Goal: Information Seeking & Learning: Learn about a topic

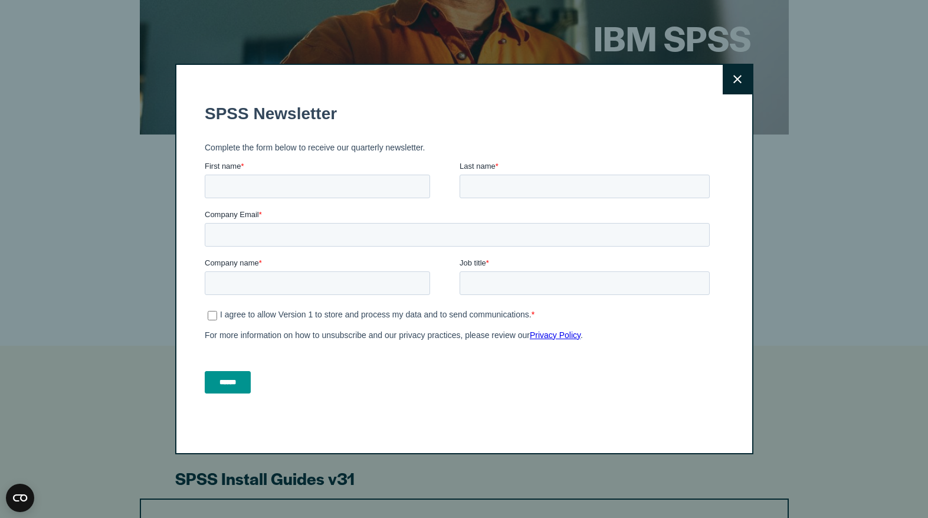
scroll to position [191, 0]
click at [734, 84] on button "Close" at bounding box center [738, 80] width 30 height 30
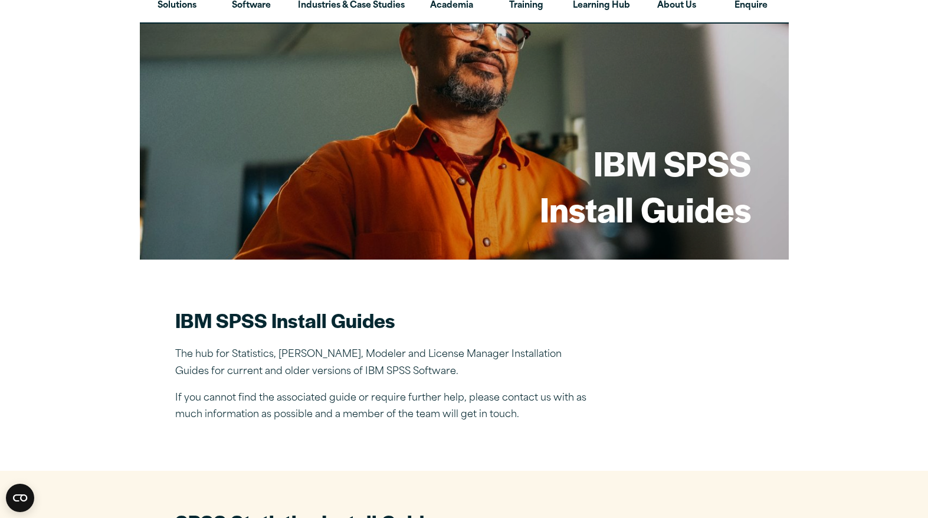
scroll to position [0, 0]
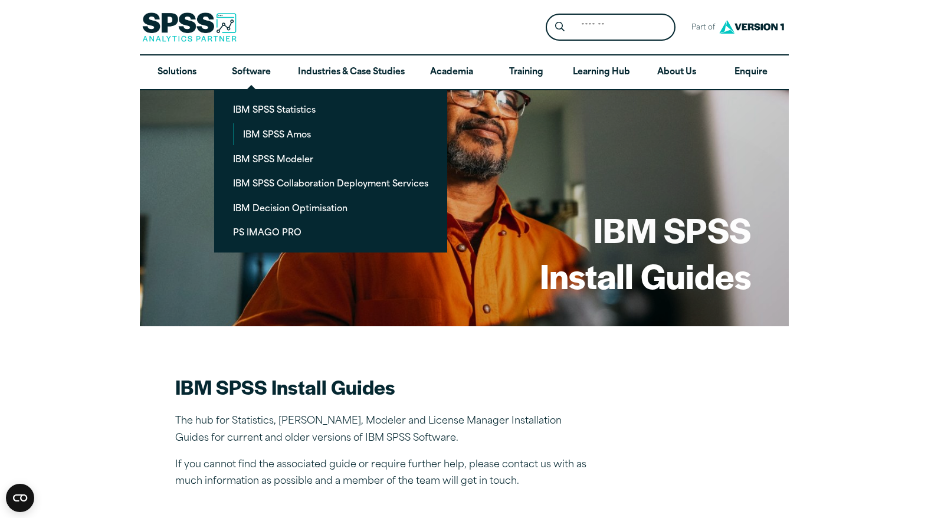
click at [304, 148] on link "IBM SPSS Modeler" at bounding box center [331, 159] width 214 height 22
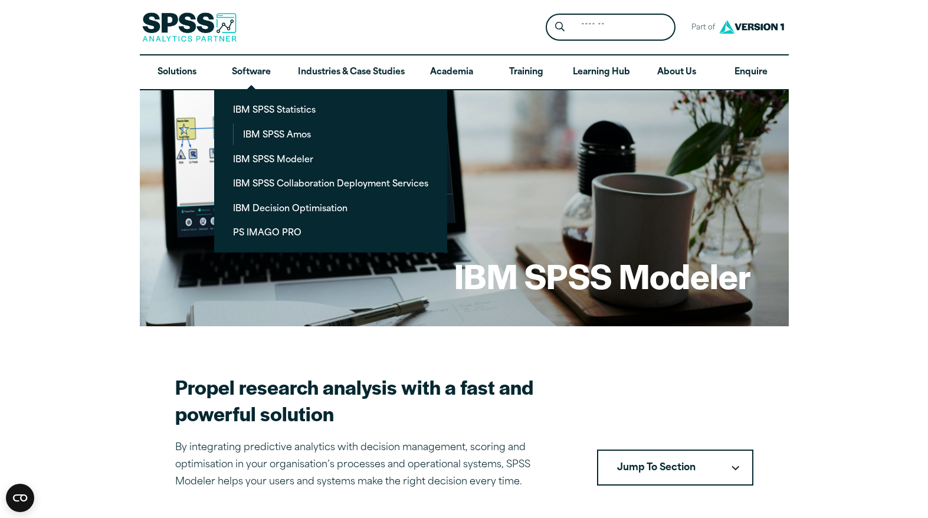
click at [305, 140] on link "IBM SPSS Amos" at bounding box center [336, 134] width 204 height 22
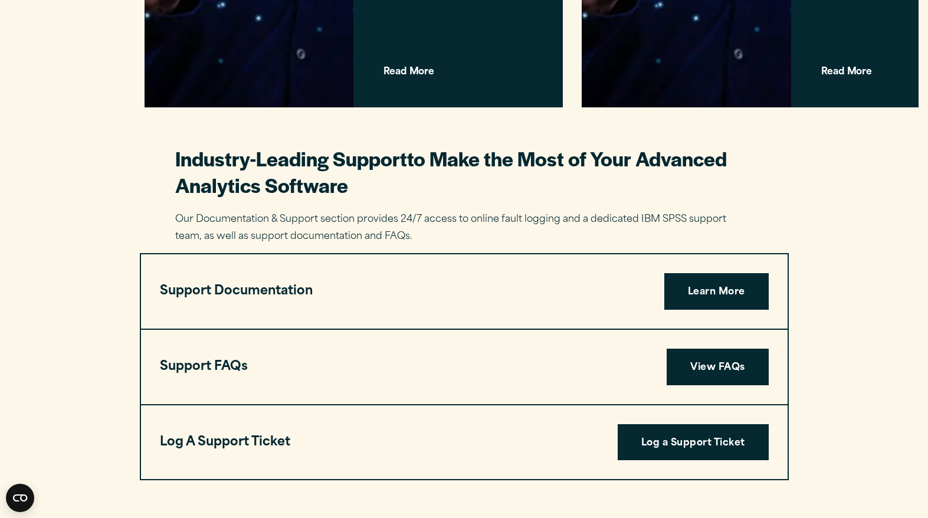
scroll to position [1714, 0]
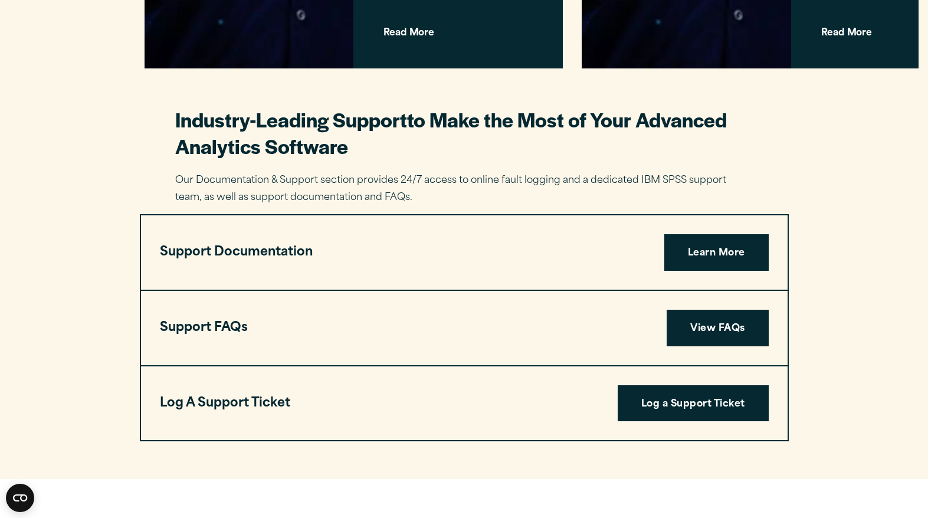
click at [717, 234] on link "Learn More" at bounding box center [716, 252] width 104 height 37
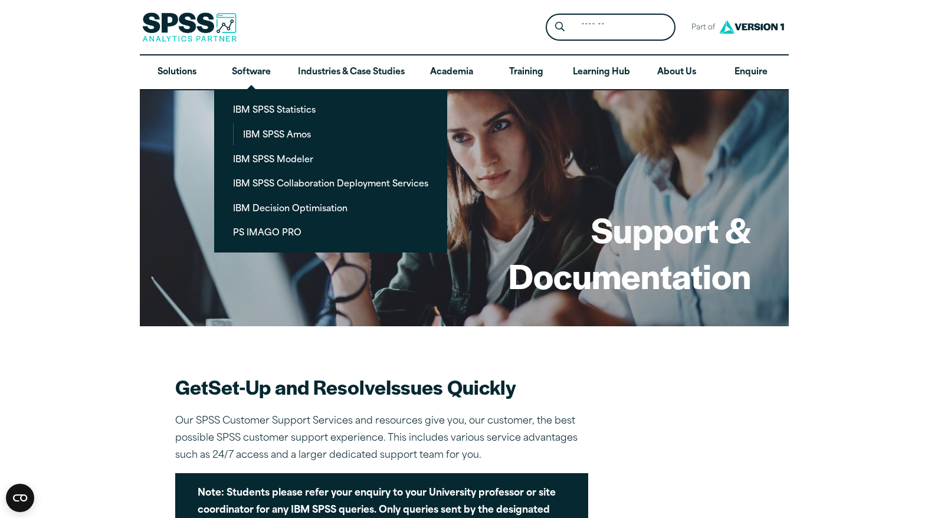
click at [293, 140] on link "IBM SPSS Amos" at bounding box center [336, 134] width 204 height 22
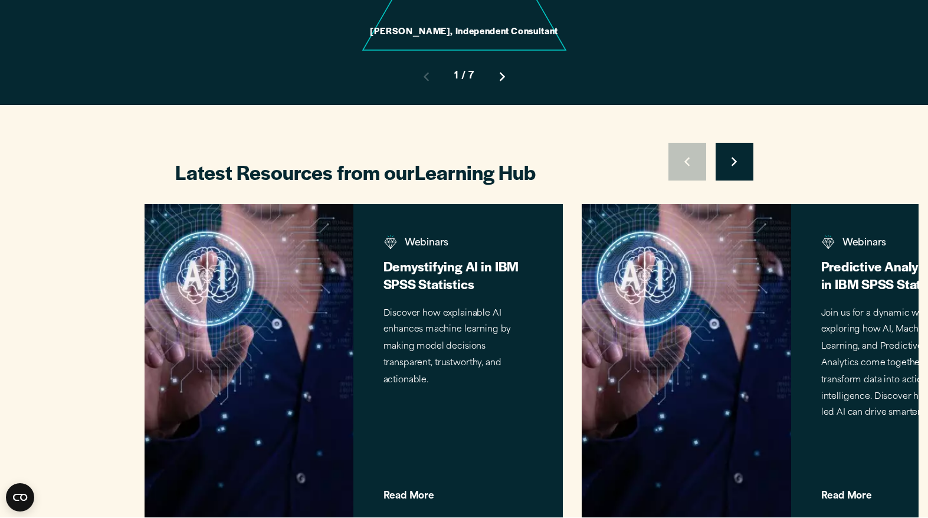
scroll to position [1251, 0]
